Goal: Find specific page/section: Find specific page/section

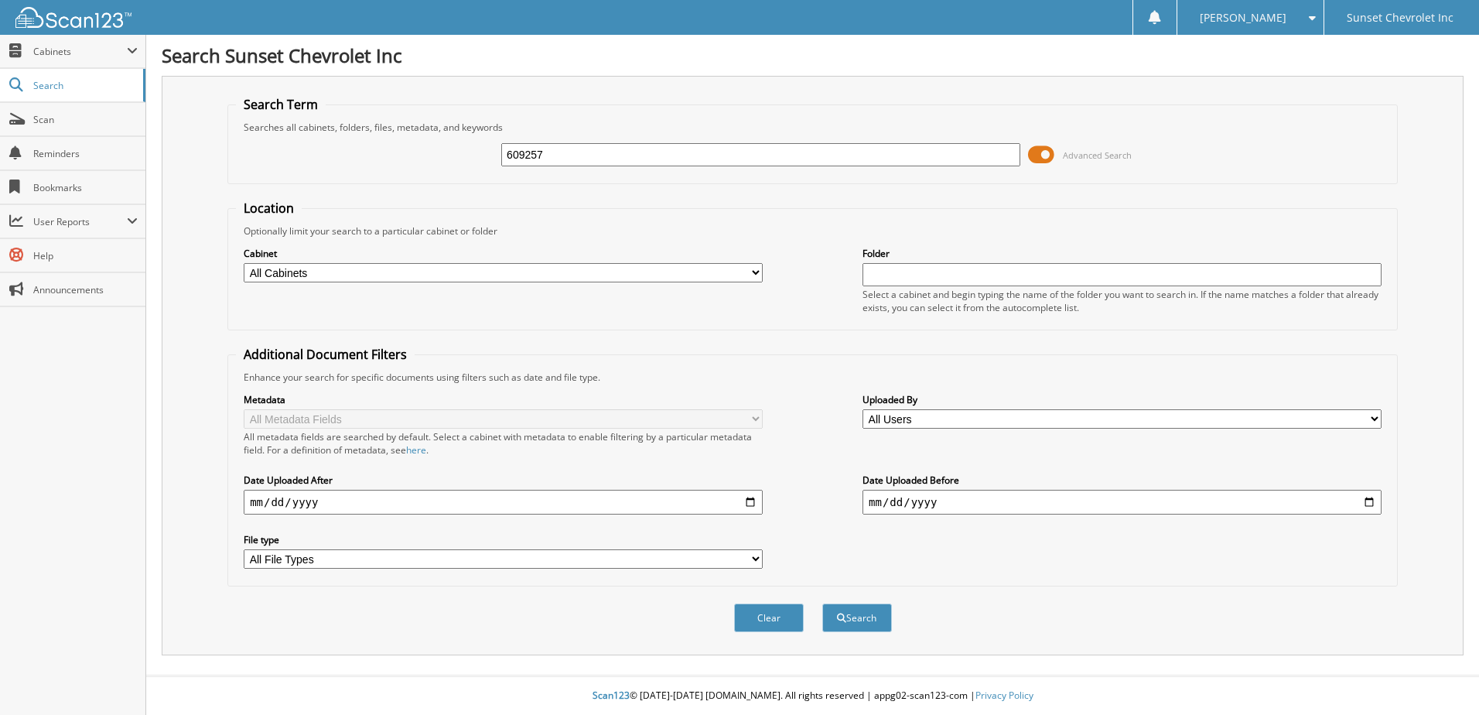
type input "609257"
click at [822, 603] on button "Search" at bounding box center [857, 617] width 70 height 29
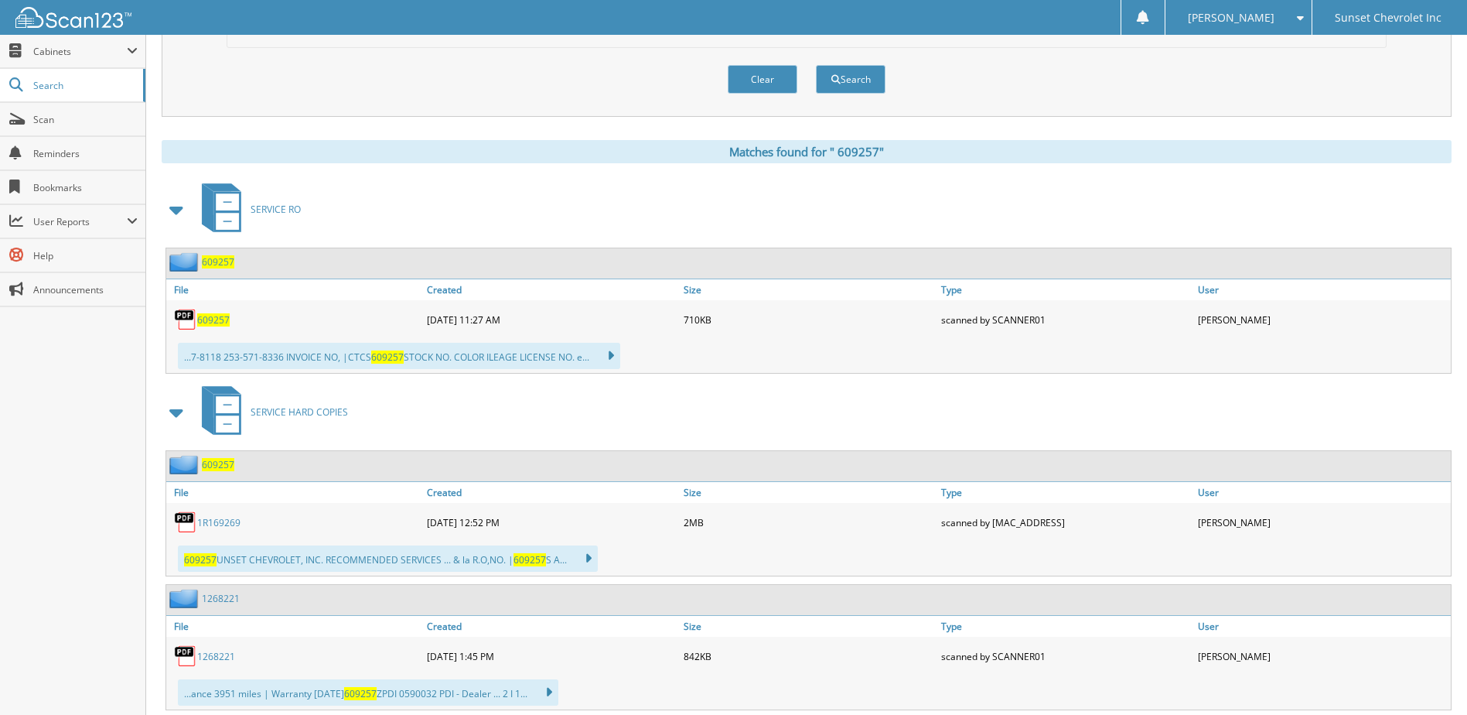
scroll to position [541, 0]
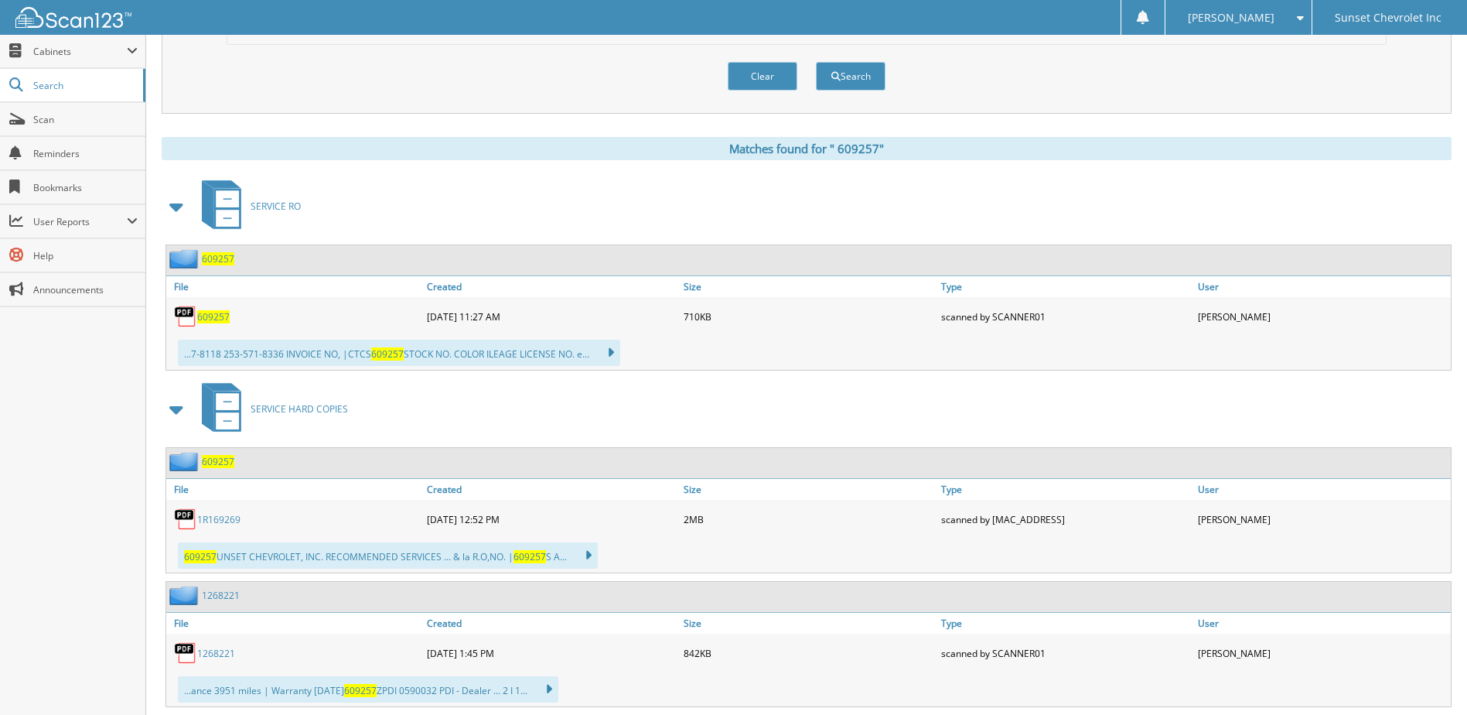
click at [219, 316] on span "6 0 9 2 5 7" at bounding box center [213, 316] width 32 height 13
click at [216, 517] on link "1 R 1 6 9 2 6 9" at bounding box center [218, 519] width 43 height 13
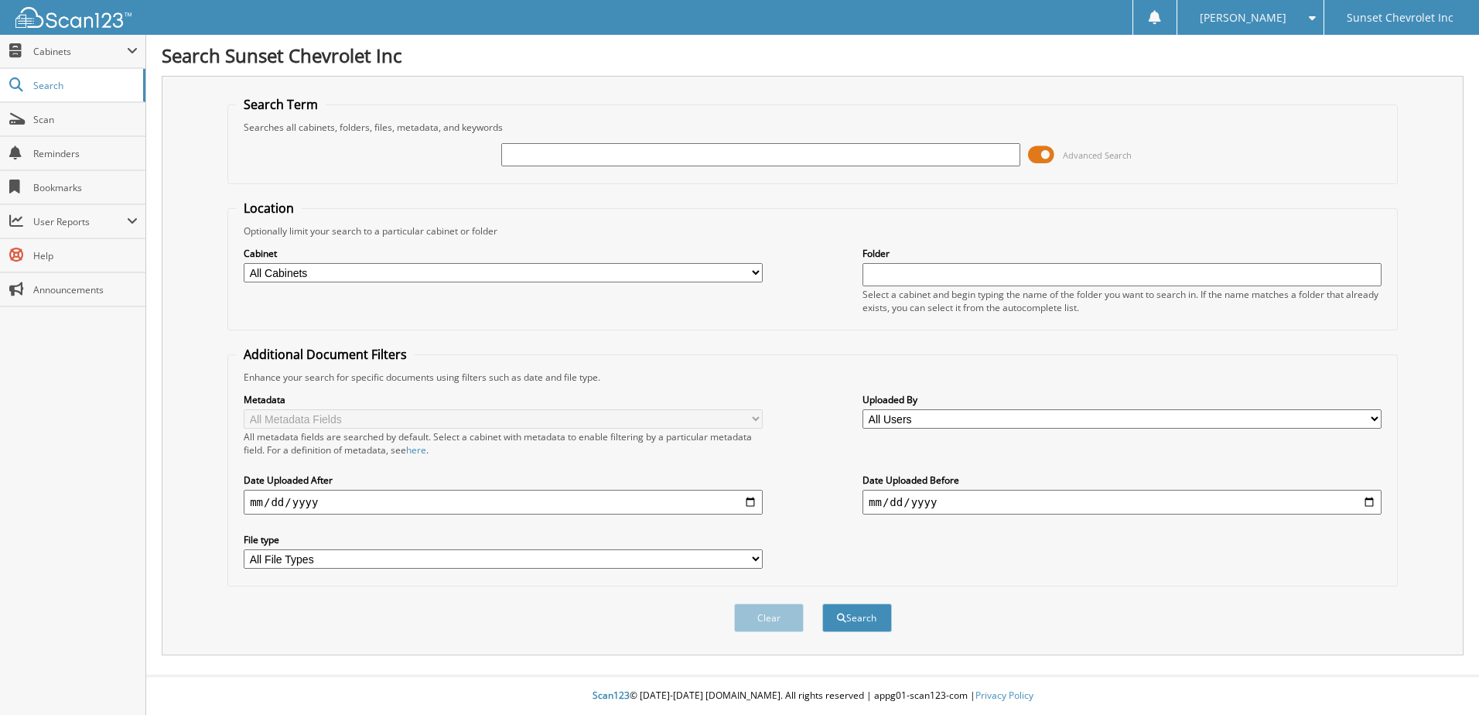
paste input "632753"
type input "632753"
click at [822, 603] on button "Search" at bounding box center [857, 617] width 70 height 29
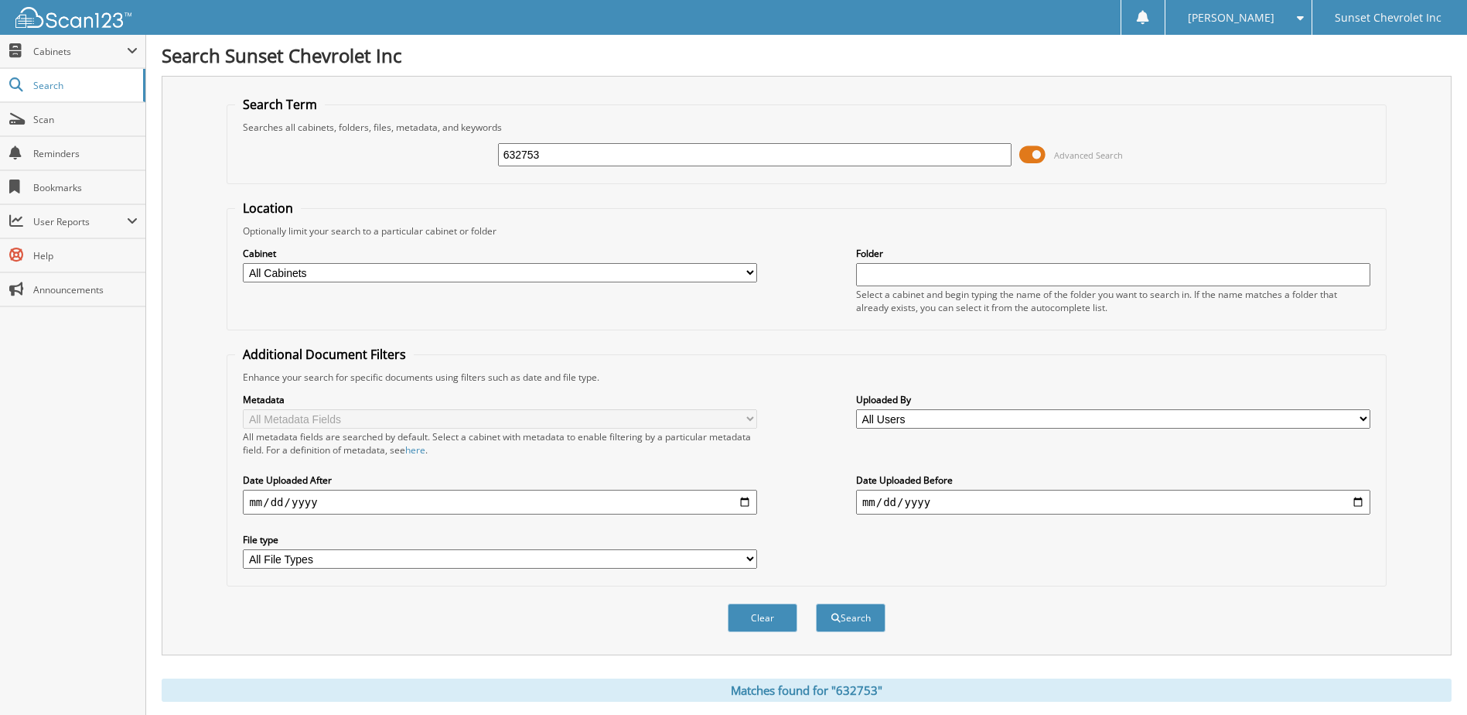
scroll to position [541, 0]
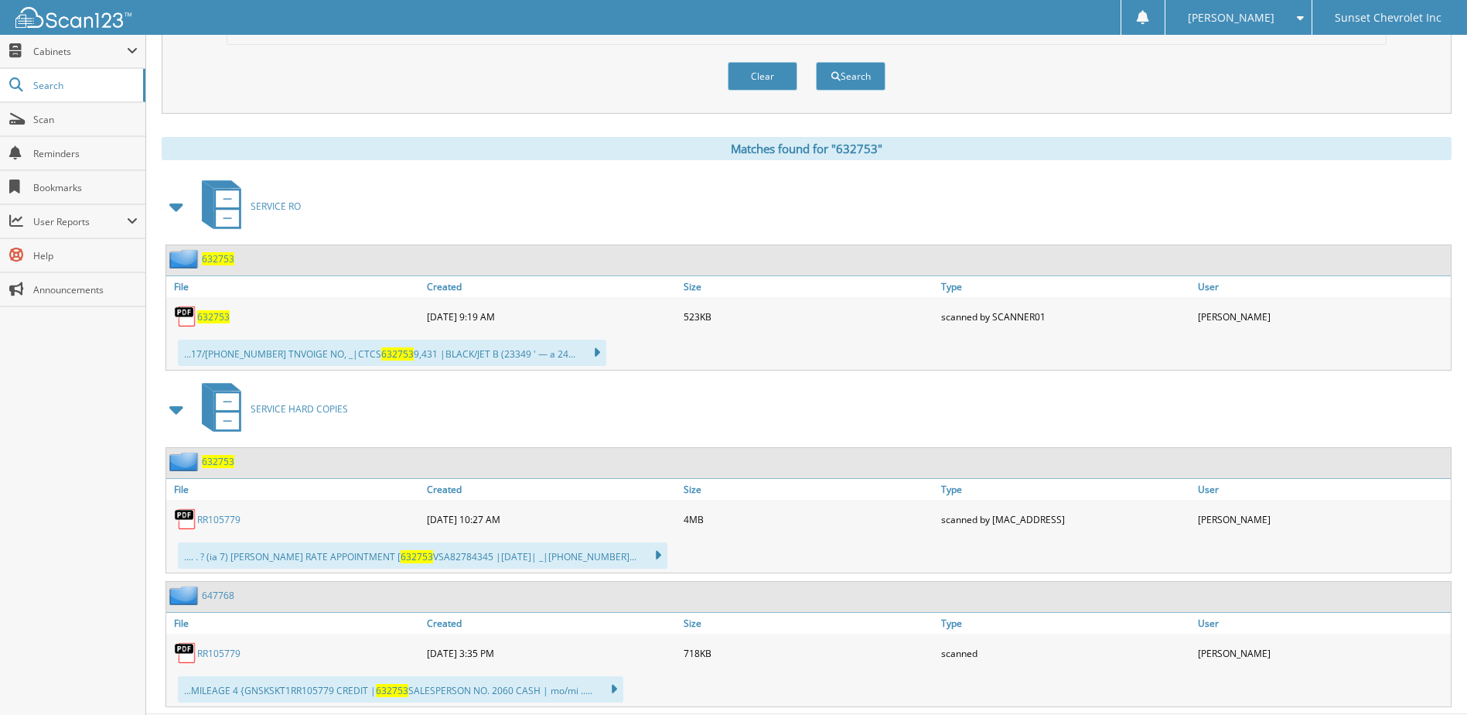
click at [227, 520] on link "RR105779" at bounding box center [218, 519] width 43 height 13
